Goal: Information Seeking & Learning: Learn about a topic

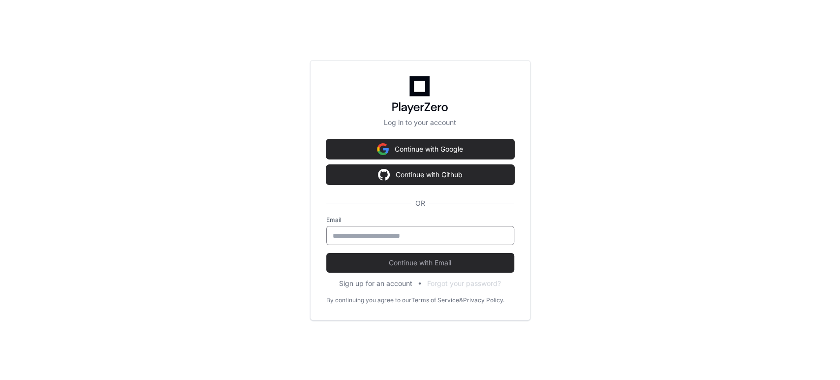
click at [398, 236] on input "email" at bounding box center [420, 236] width 175 height 10
type input "**********"
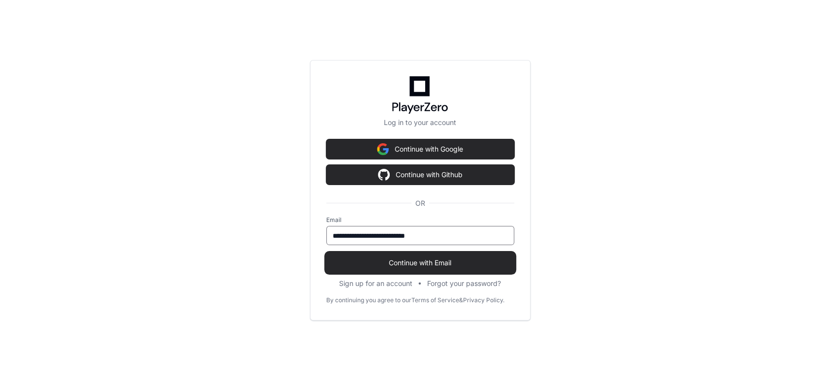
click at [439, 261] on span "Continue with Email" at bounding box center [420, 263] width 188 height 10
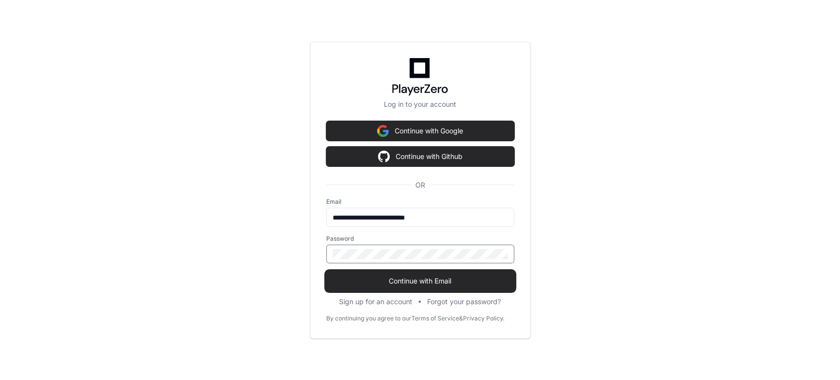
click at [438, 282] on span "Continue with Email" at bounding box center [420, 281] width 188 height 10
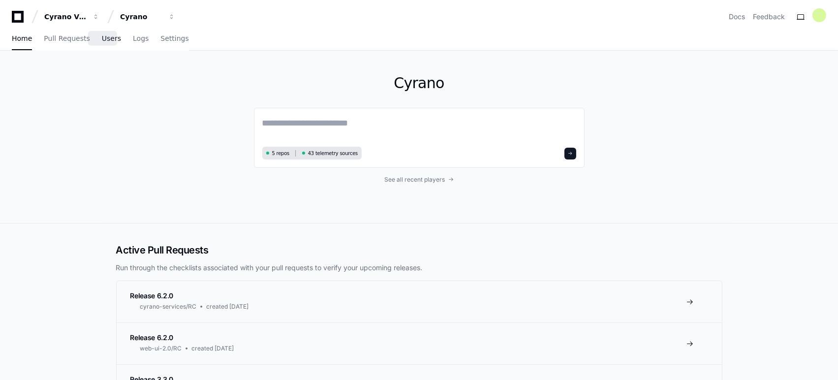
click at [102, 38] on span "Users" at bounding box center [111, 38] width 19 height 6
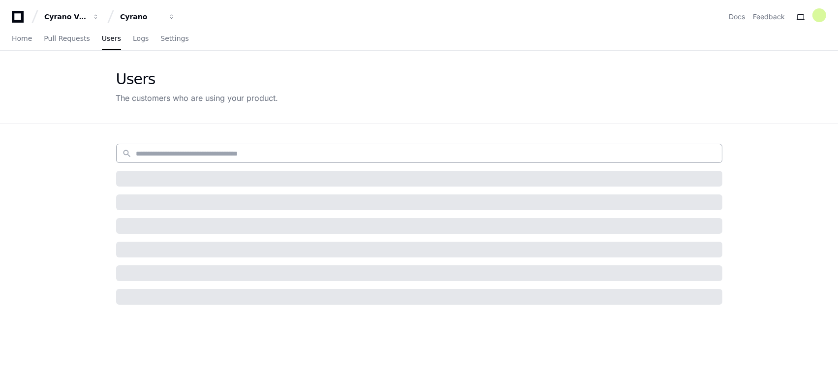
click at [268, 157] on input at bounding box center [426, 154] width 580 height 10
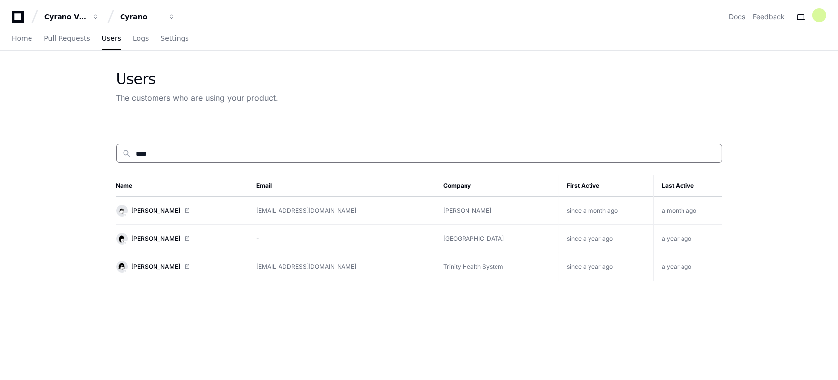
type input "***"
click at [185, 238] on span at bounding box center [188, 239] width 6 height 6
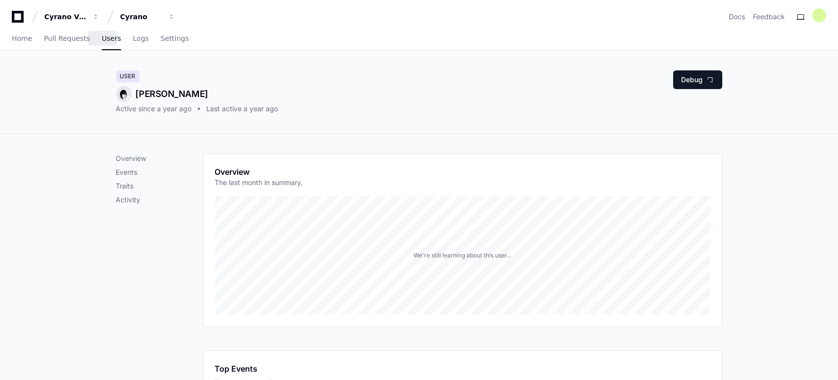
click at [102, 39] on span "Users" at bounding box center [111, 38] width 19 height 6
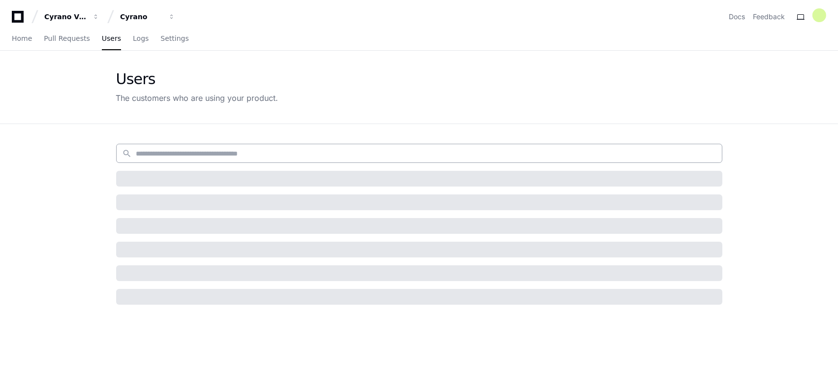
click at [216, 145] on div "search" at bounding box center [419, 153] width 606 height 19
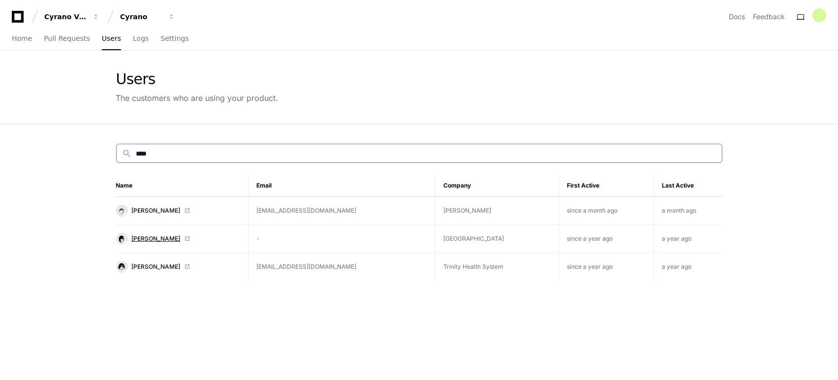
type input "***"
click at [150, 237] on span "[PERSON_NAME]" at bounding box center [156, 239] width 49 height 8
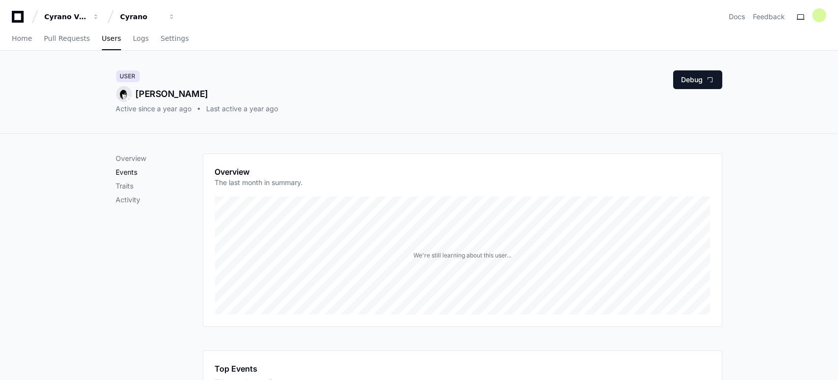
click at [132, 171] on p "Events" at bounding box center [159, 172] width 87 height 10
click at [137, 203] on p "Activity" at bounding box center [159, 200] width 87 height 10
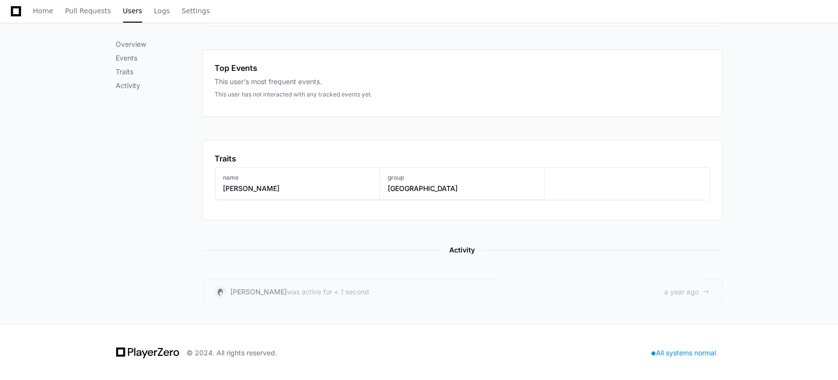
scroll to position [301, 0]
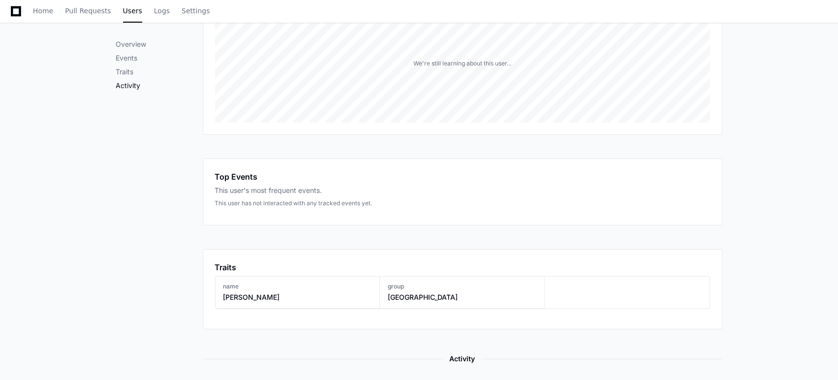
click at [129, 89] on p "Activity" at bounding box center [159, 86] width 87 height 10
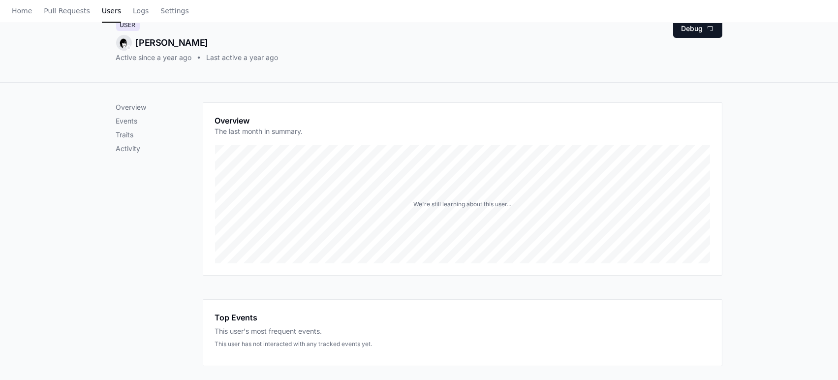
scroll to position [0, 0]
